Goal: Find specific page/section: Find specific page/section

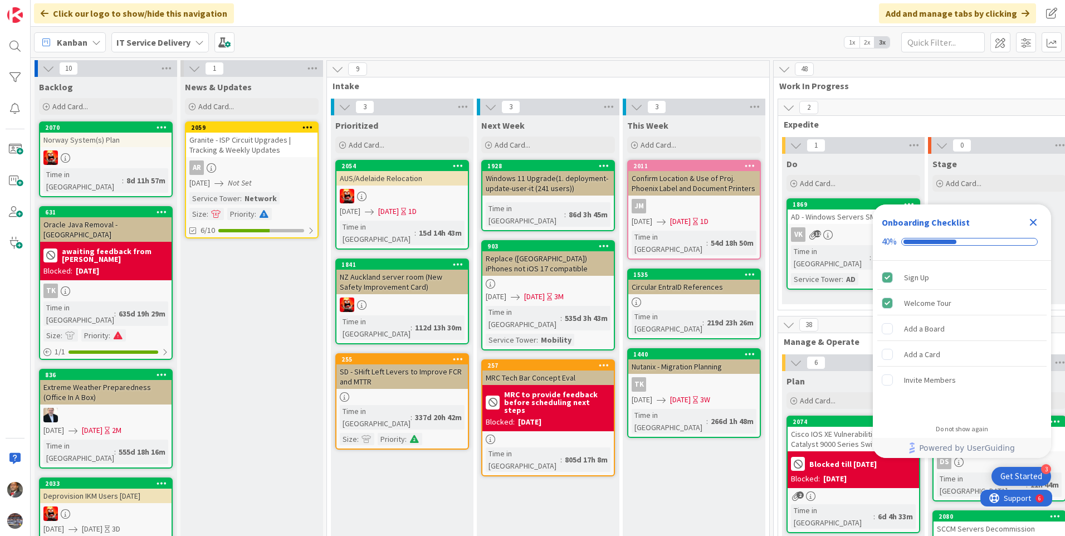
click at [1033, 226] on icon "Close Checklist" at bounding box center [1033, 222] width 13 height 13
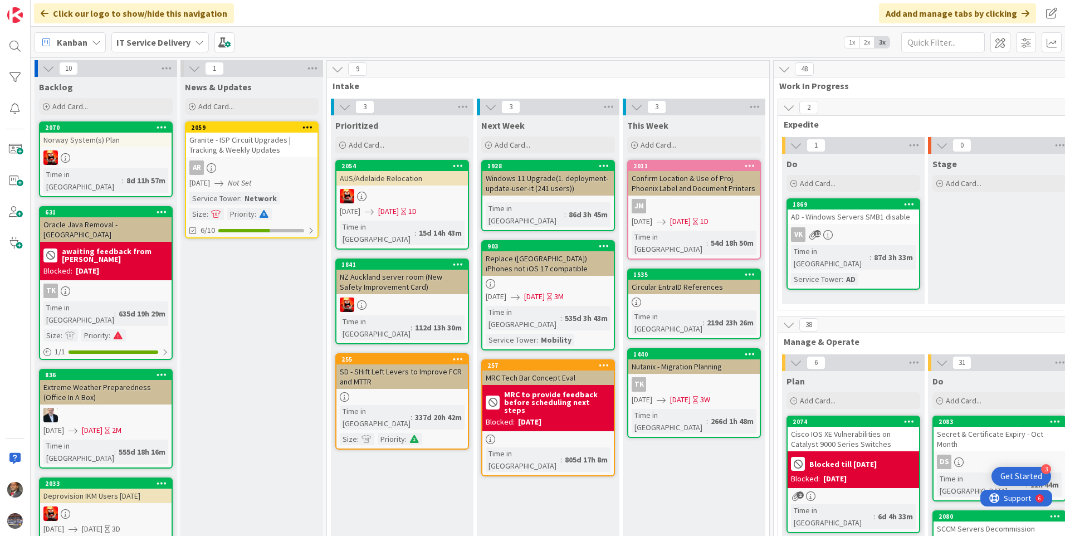
click at [198, 40] on icon at bounding box center [199, 42] width 9 height 9
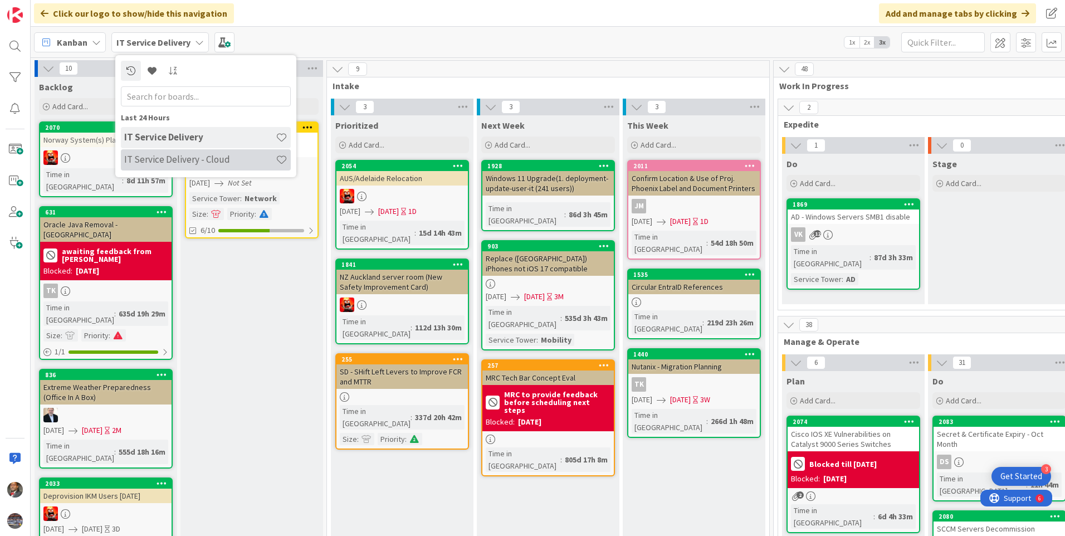
click at [189, 158] on h4 "IT Service Delivery - Cloud" at bounding box center [200, 159] width 152 height 11
